Goal: Navigation & Orientation: Find specific page/section

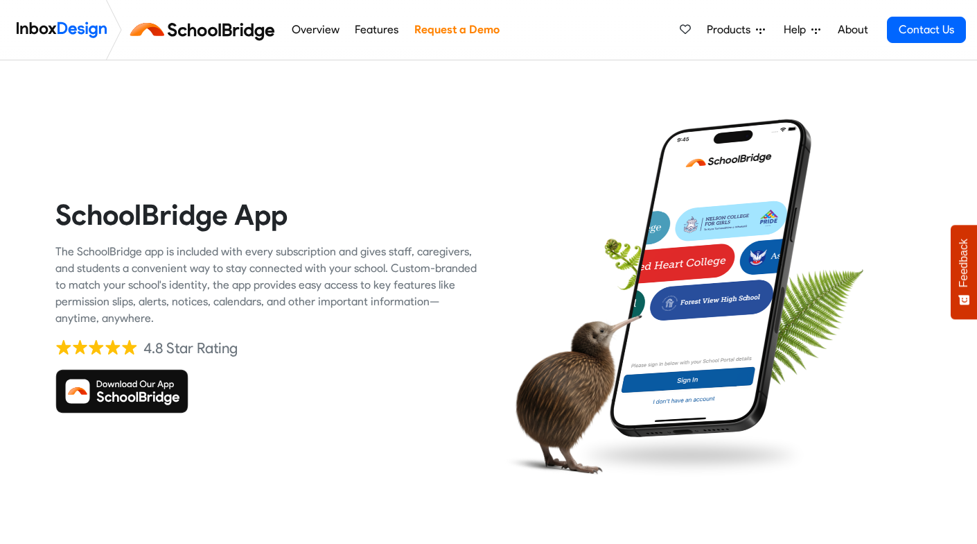
click at [170, 32] on img at bounding box center [206, 29] width 156 height 33
